Goal: Task Accomplishment & Management: Use online tool/utility

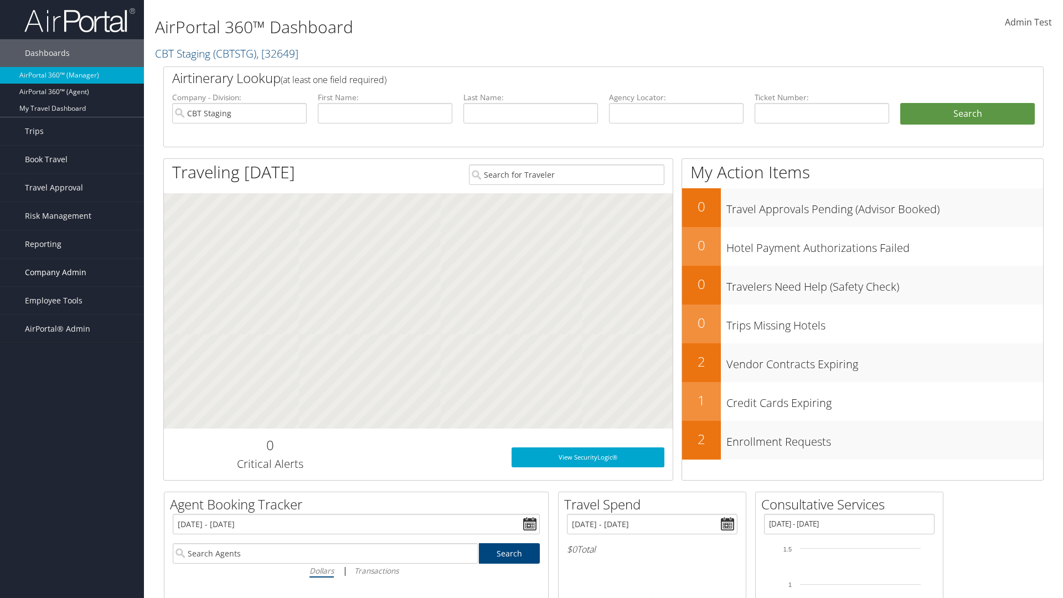
click at [72, 272] on span "Company Admin" at bounding box center [55, 272] width 61 height 28
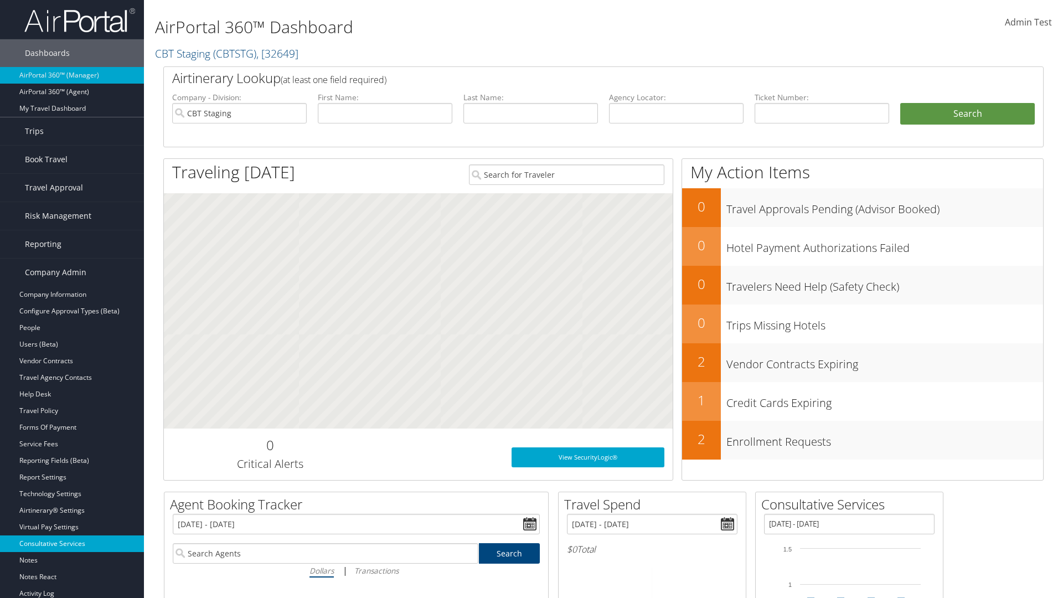
click at [72, 543] on link "Consultative Services" at bounding box center [72, 543] width 144 height 17
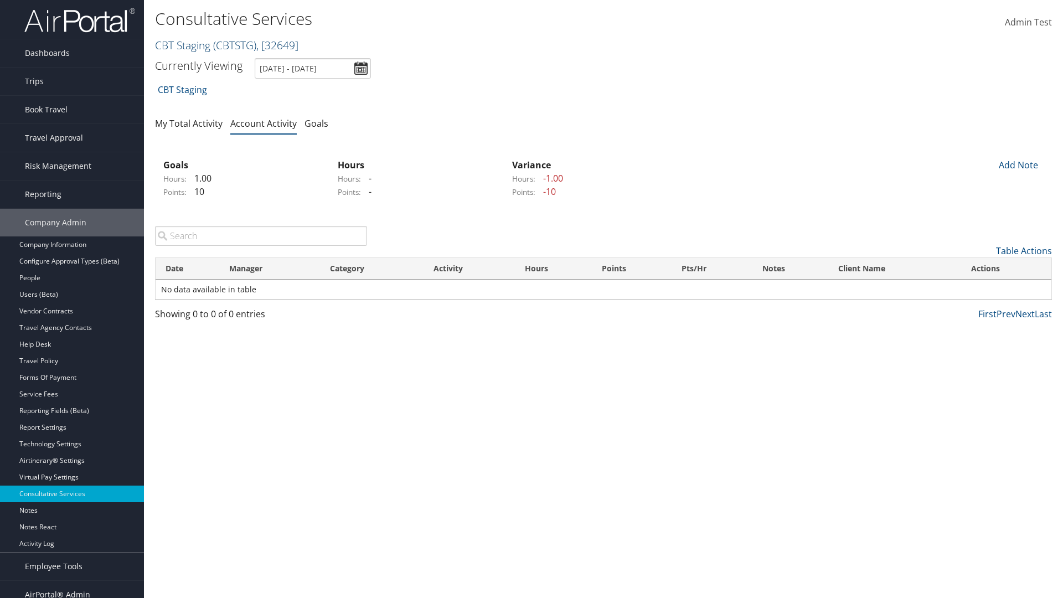
click at [183, 45] on link "CBT Staging ( CBTSTG ) , [ 32649 ]" at bounding box center [226, 45] width 143 height 15
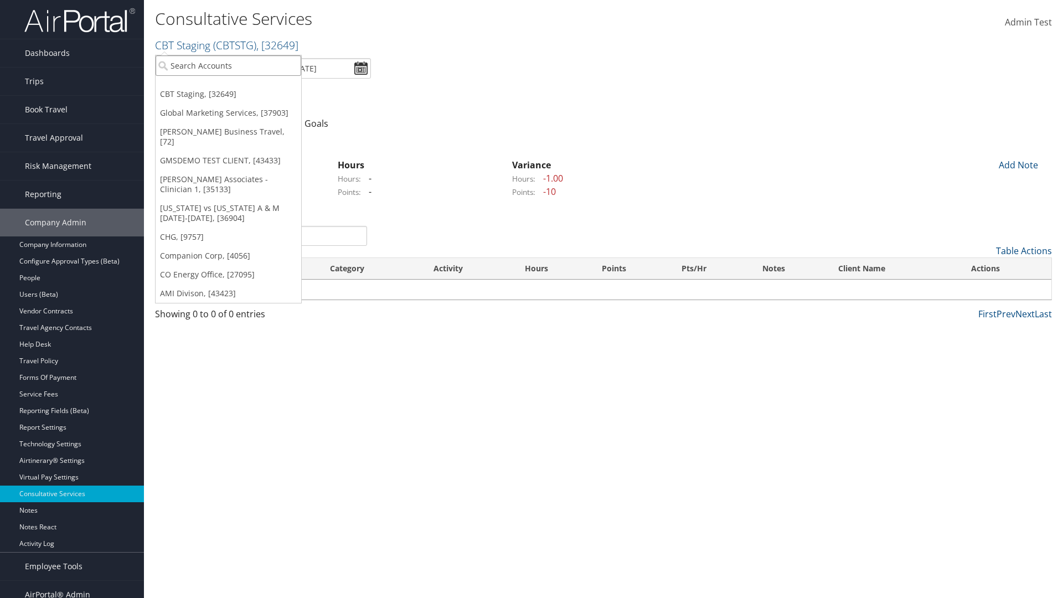
click at [228, 65] on input "search" at bounding box center [229, 65] width 146 height 20
type input "[PERSON_NAME] Business Travel"
click at [244, 86] on div "[PERSON_NAME] Business Travel (C10001), [72]" at bounding box center [243, 86] width 189 height 10
